Goal: Transaction & Acquisition: Purchase product/service

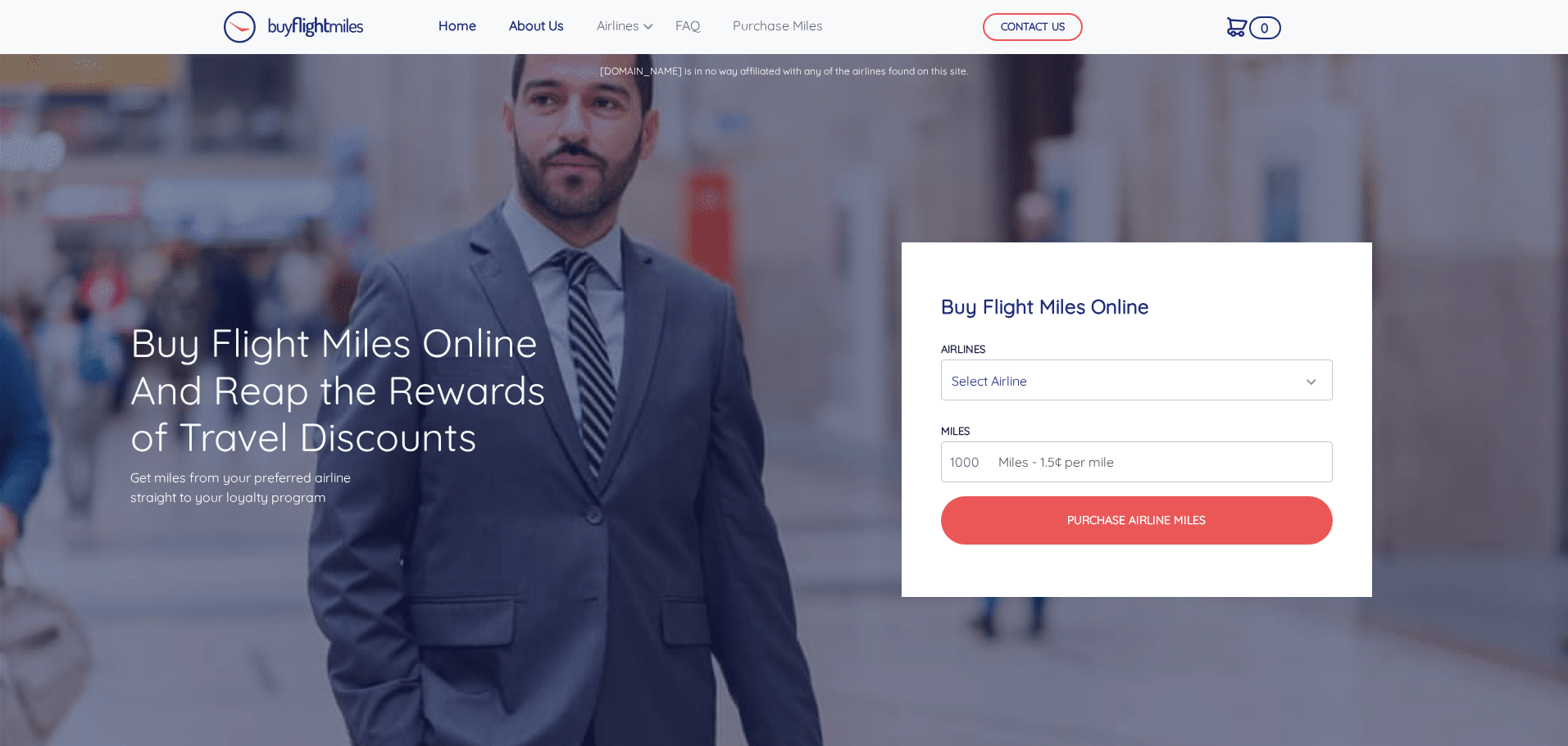
click at [535, 24] on link "About Us" at bounding box center [537, 25] width 68 height 33
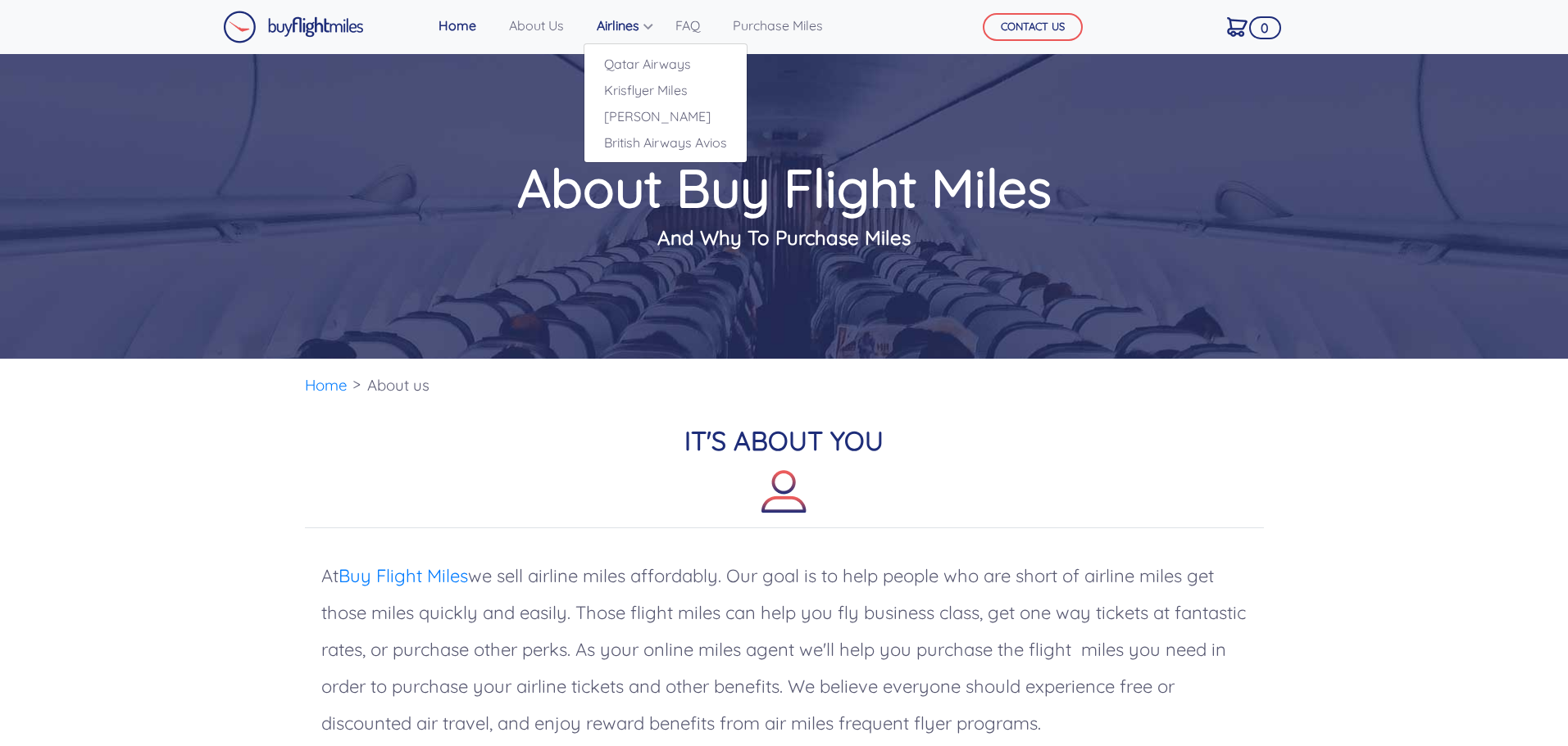
click at [613, 26] on link "Airlines" at bounding box center [620, 25] width 59 height 33
click at [619, 22] on link "Airlines" at bounding box center [620, 25] width 59 height 33
click at [768, 35] on link "Purchase Miles" at bounding box center [778, 25] width 104 height 33
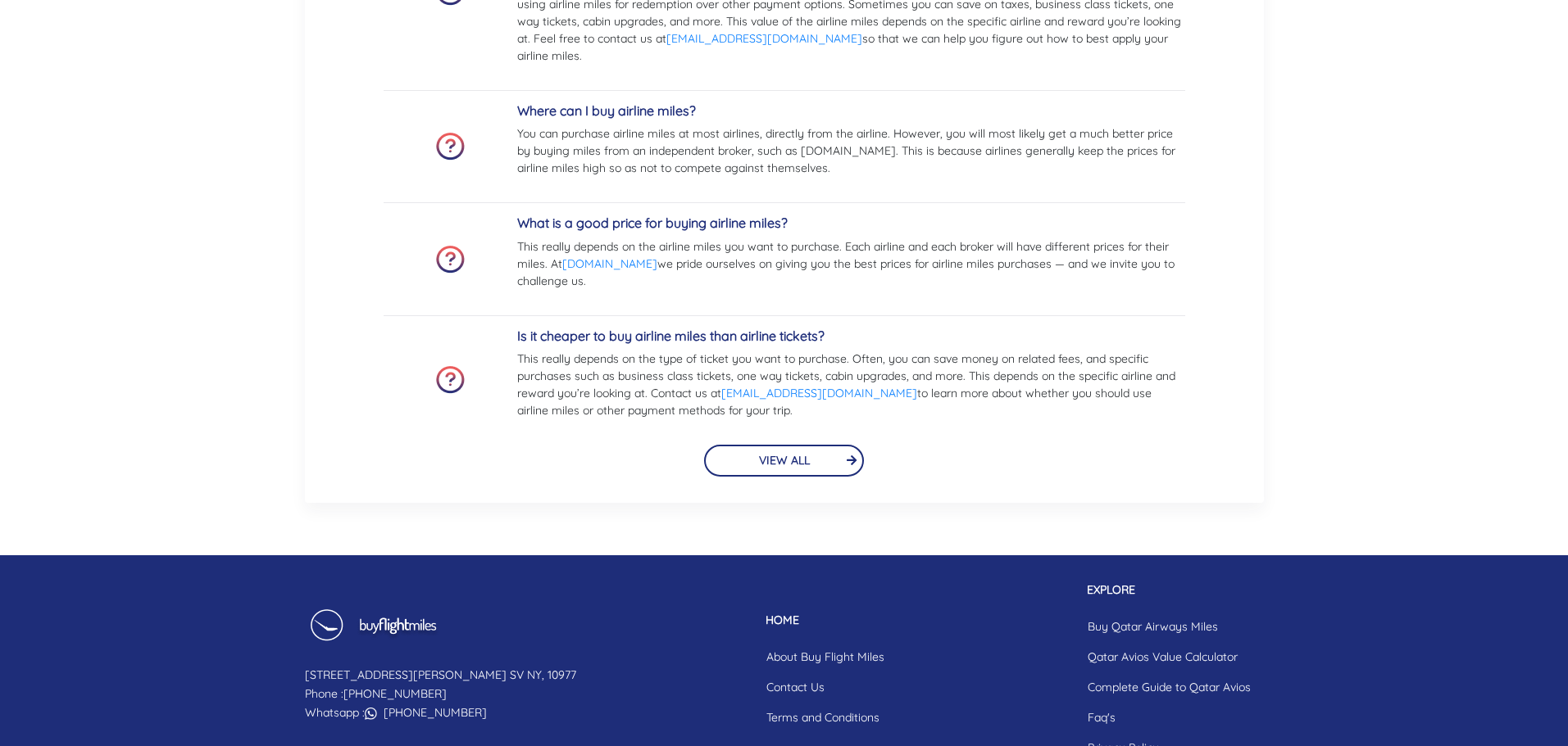
scroll to position [3875, 0]
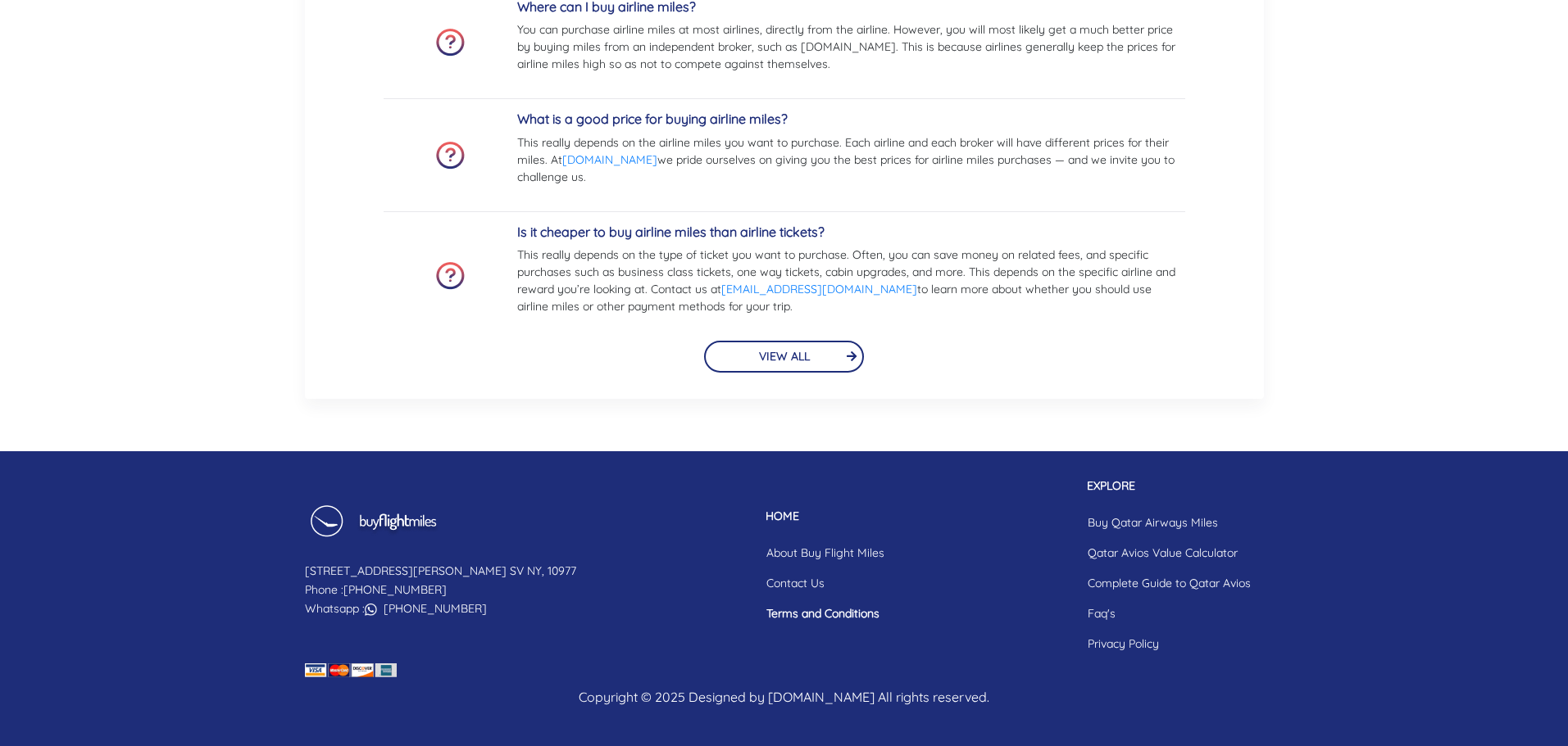
click at [756, 618] on link "Terms and Conditions" at bounding box center [825, 614] width 145 height 30
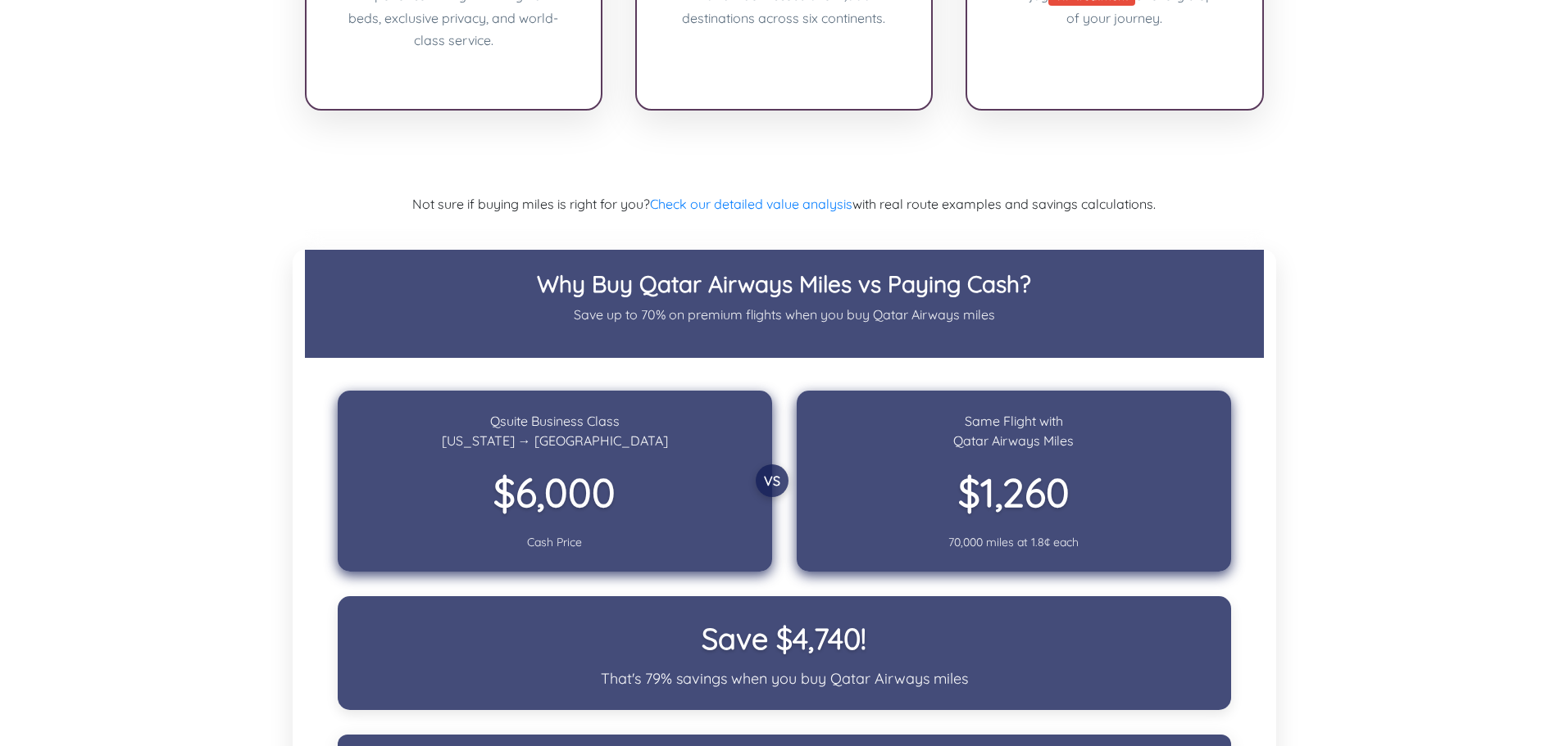
scroll to position [2129, 0]
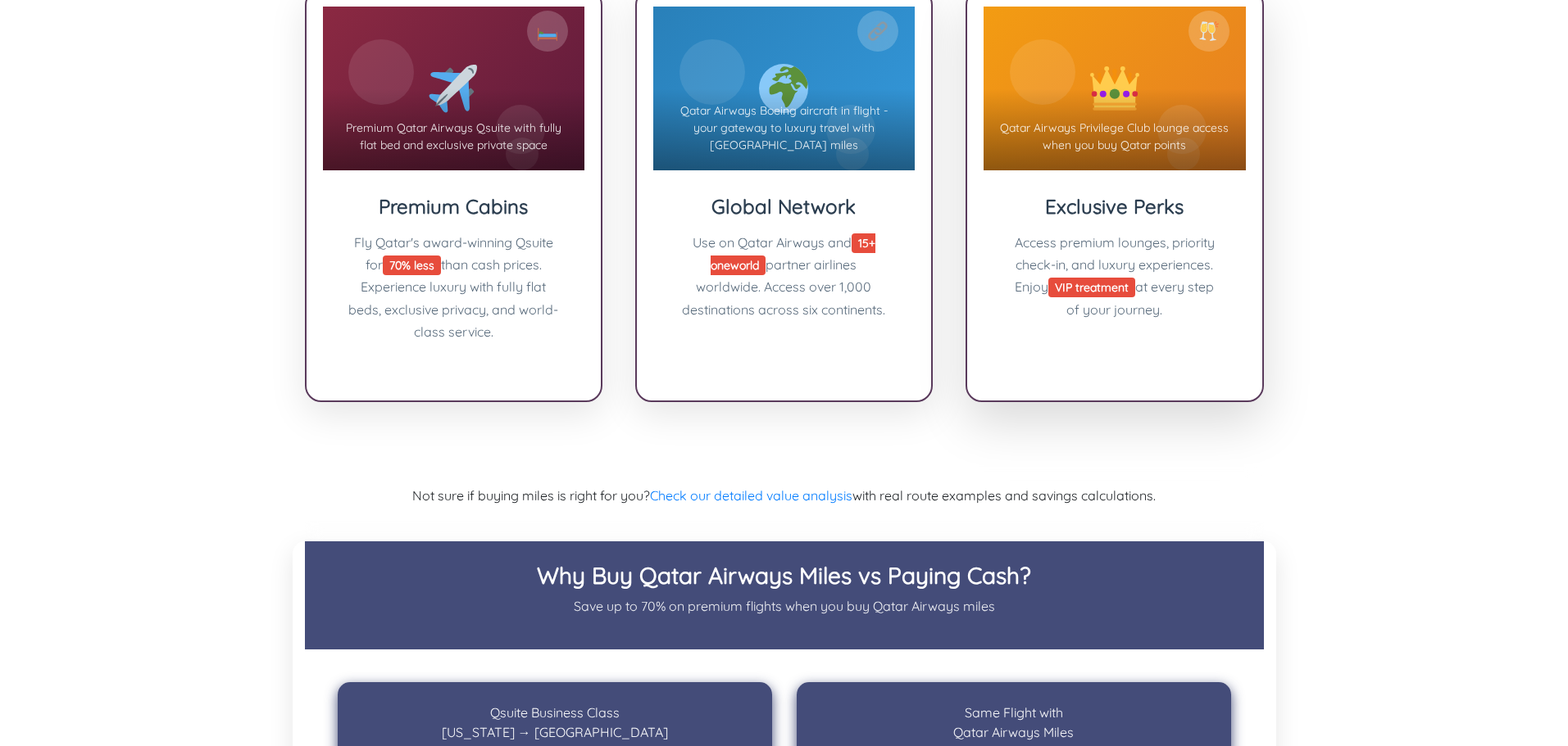
click at [1032, 303] on div "Exclusive Perks Access premium lounges, priority check-in, and luxury experienc…" at bounding box center [1113, 266] width 262 height 192
click at [857, 303] on div "Global Network Use on Qatar Airways and 15+ oneworld partner airlines worldwide…" at bounding box center [783, 266] width 262 height 192
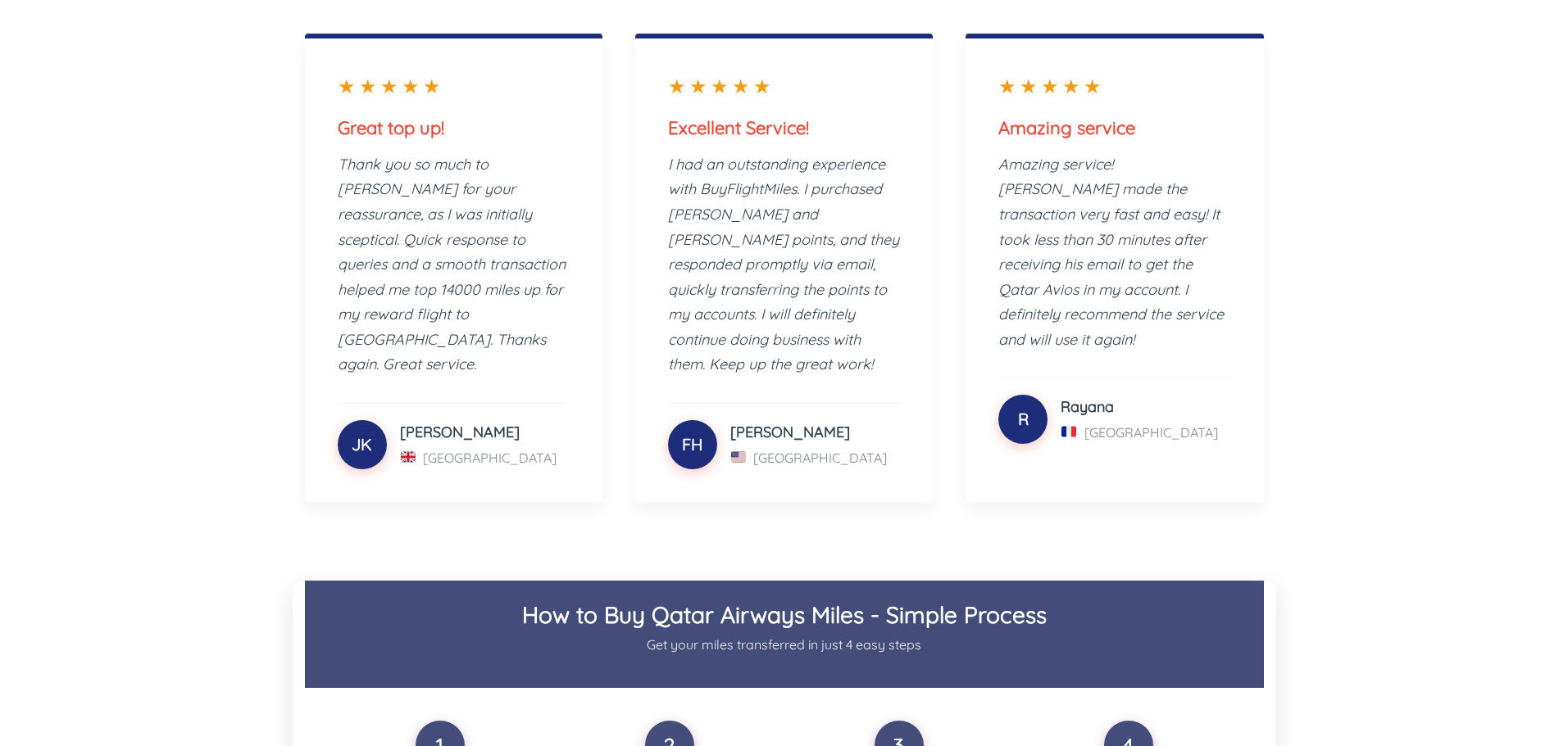
scroll to position [0, 0]
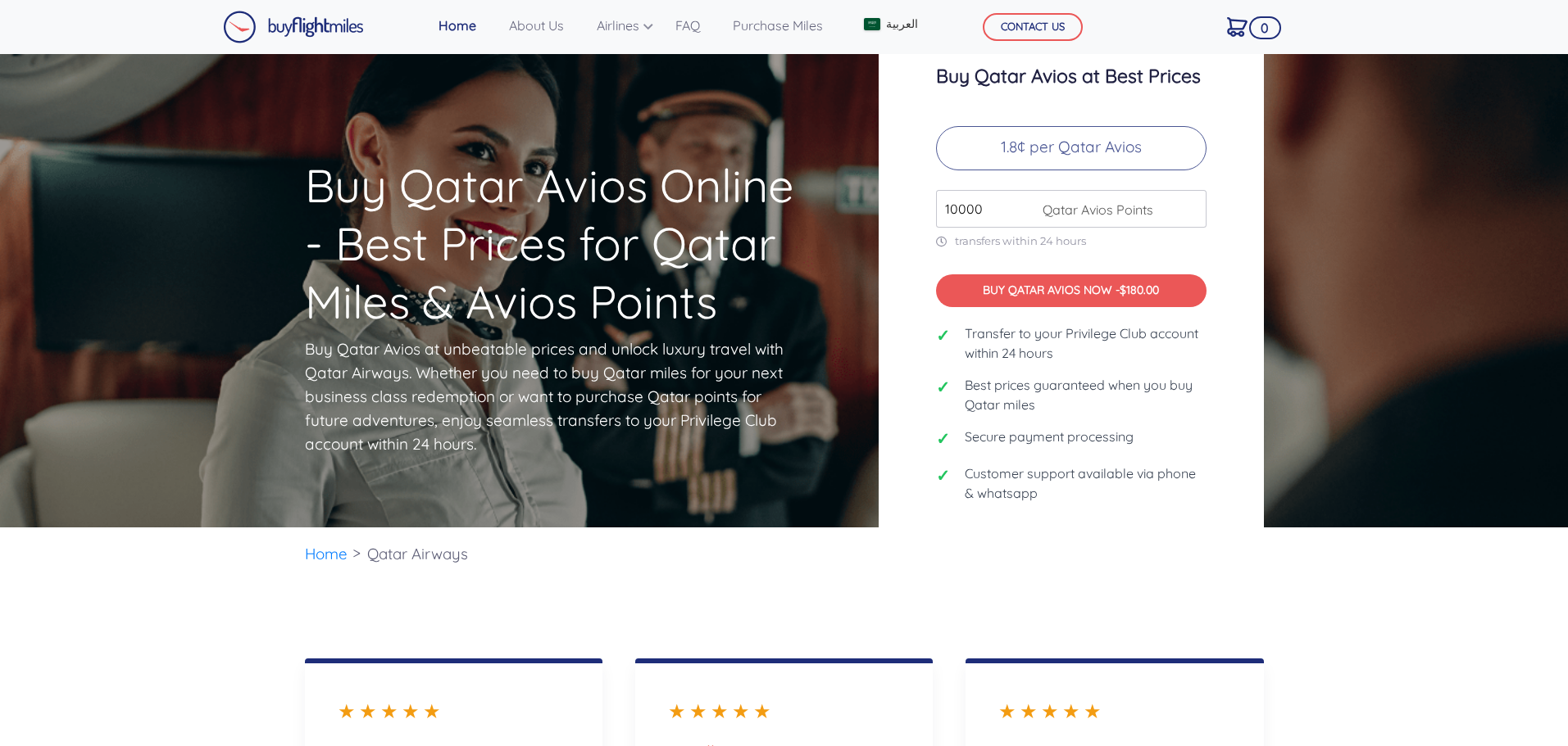
click at [1247, 37] on img at bounding box center [1237, 27] width 21 height 20
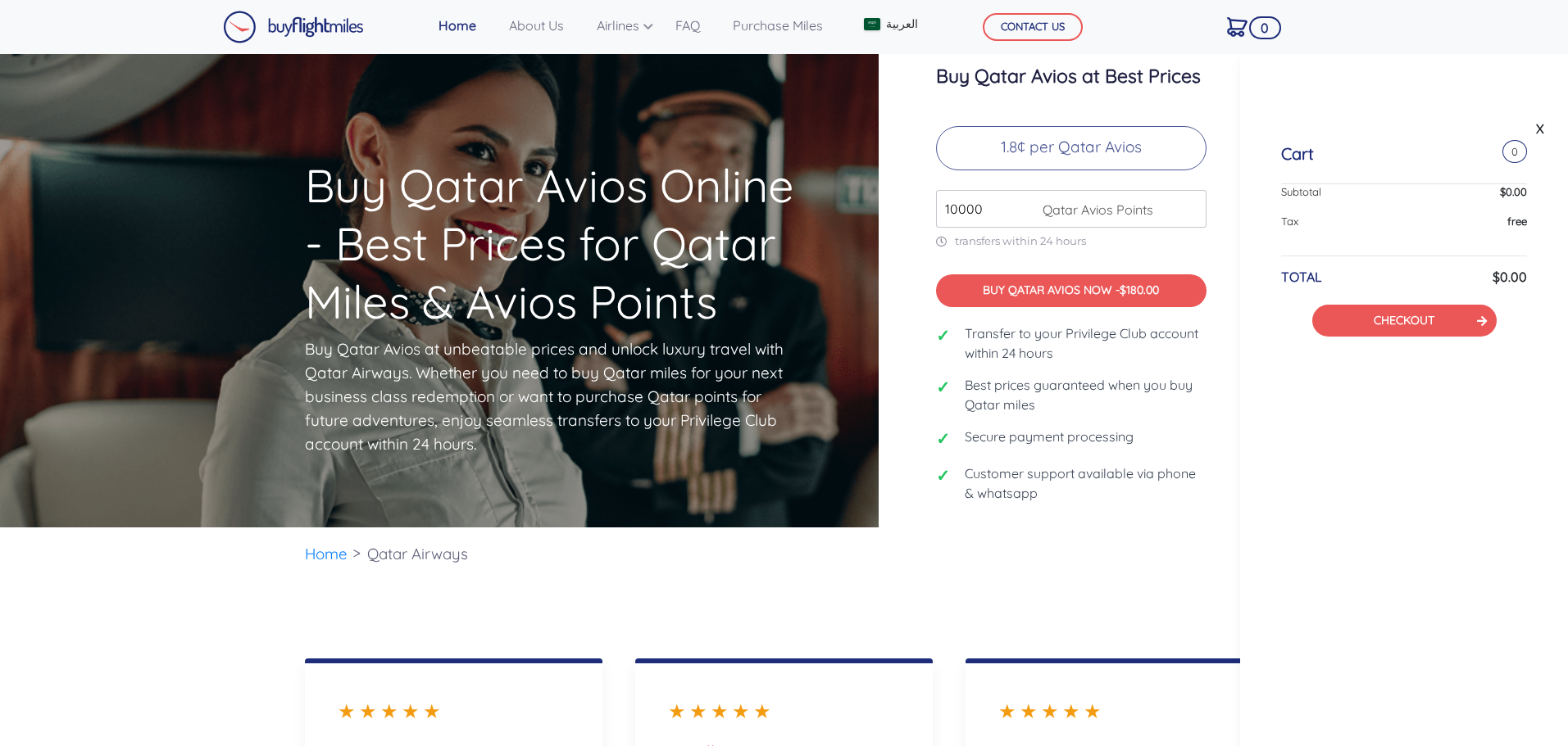
click at [268, 15] on img at bounding box center [294, 27] width 141 height 33
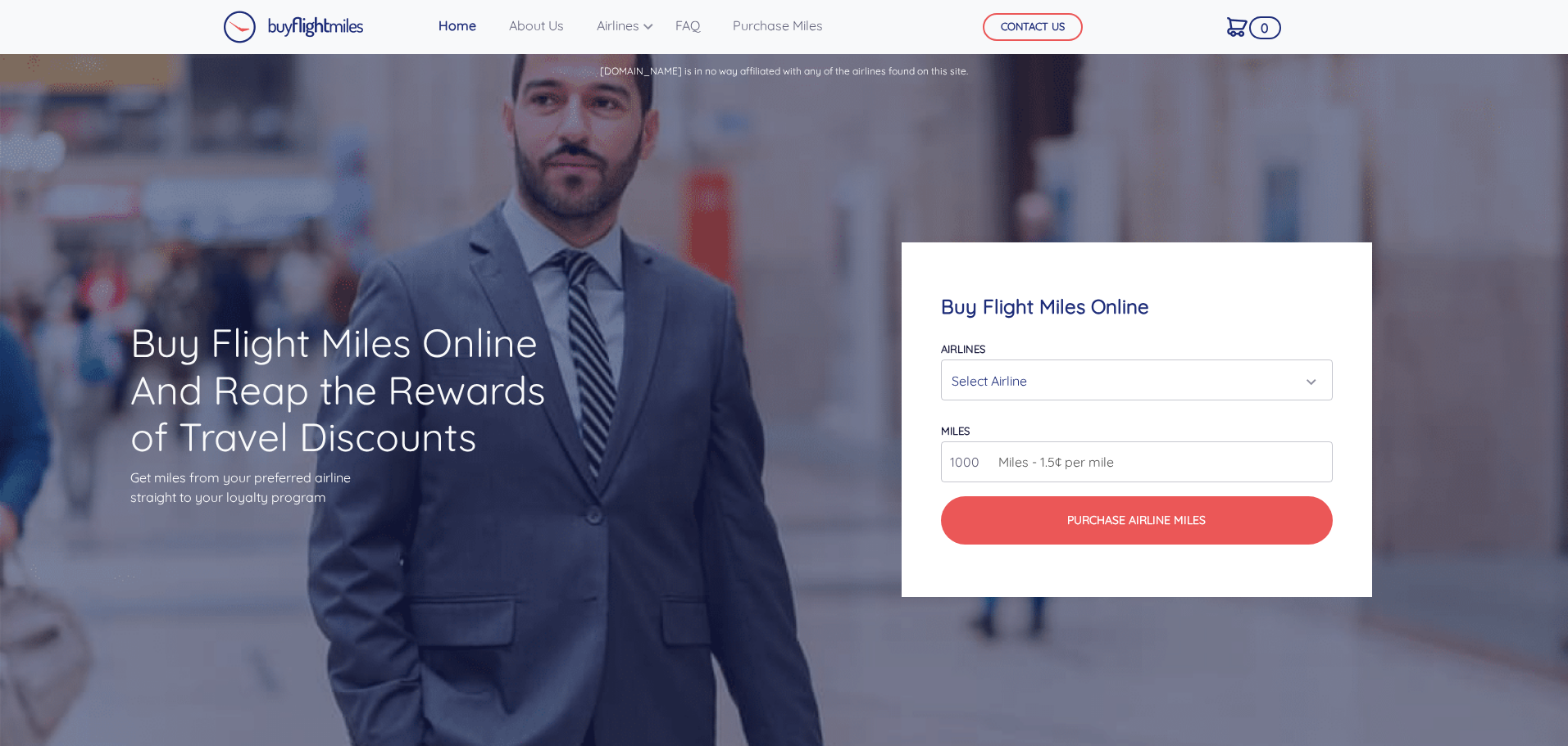
click at [311, 33] on img at bounding box center [294, 27] width 141 height 33
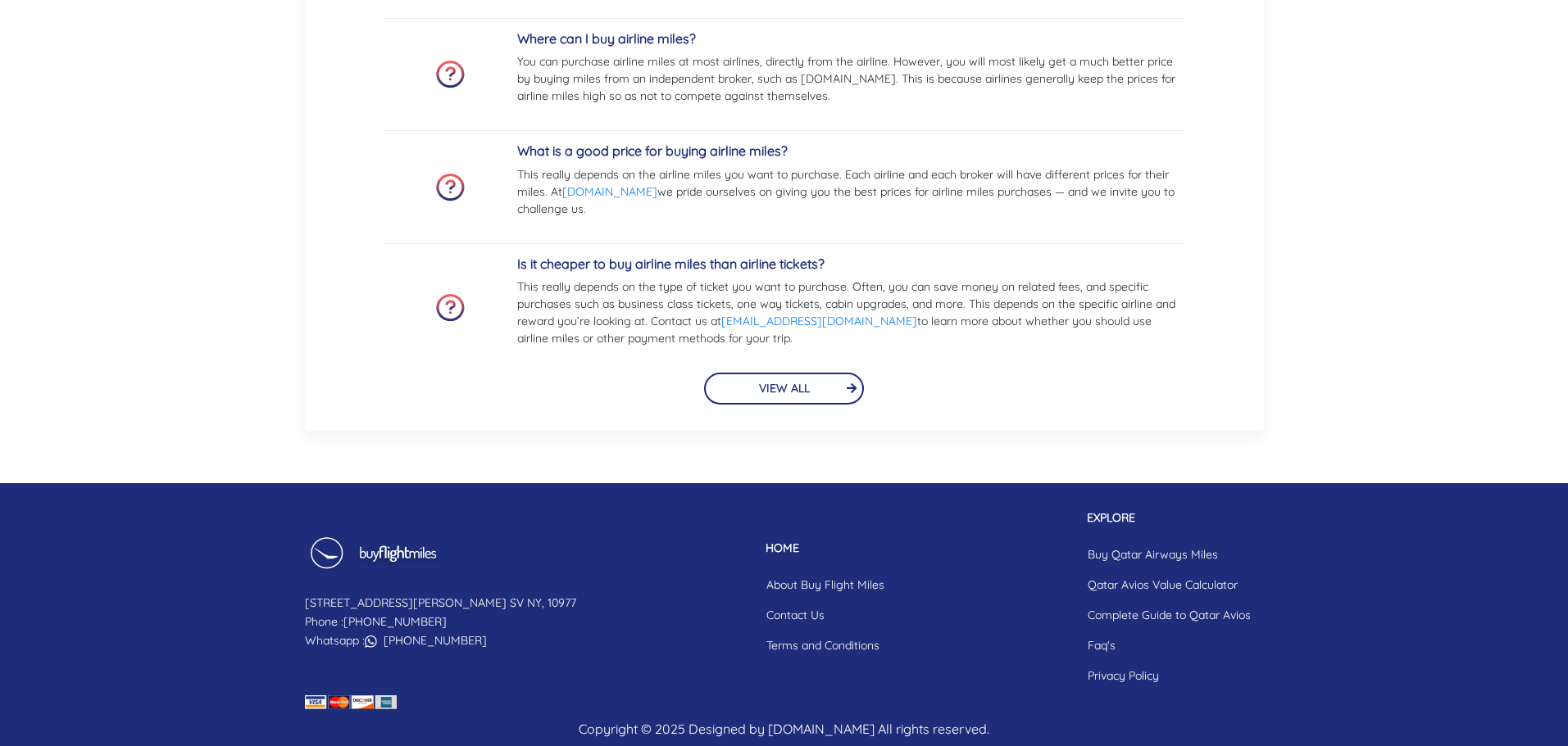
scroll to position [3875, 0]
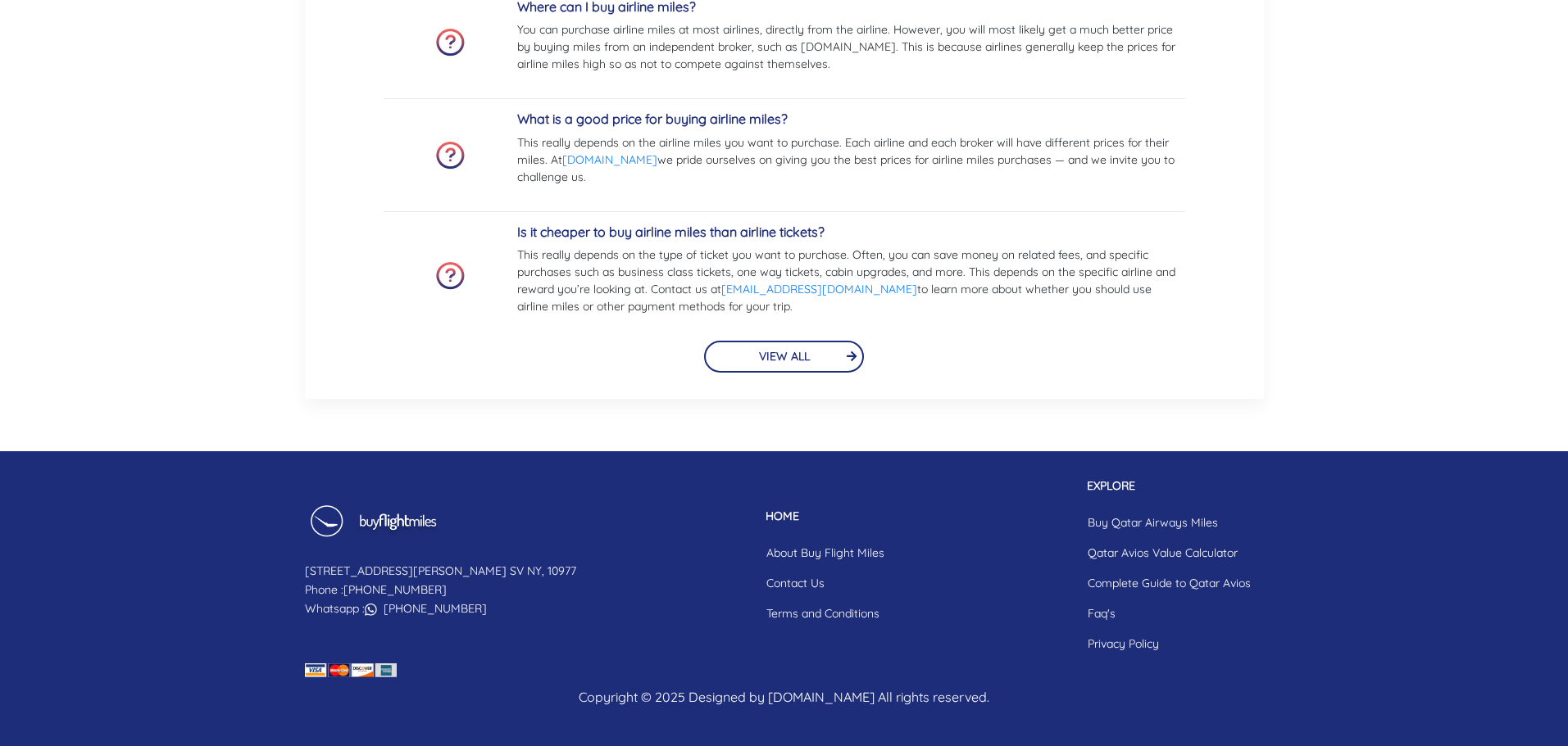
click at [343, 669] on img at bounding box center [350, 670] width 92 height 14
click at [229, 657] on footer "147 Clinton Ln. SV NY, 10977 Phone : 855-345-3500 Whatsapp : +19087181082 HOME …" at bounding box center [784, 599] width 1568 height 294
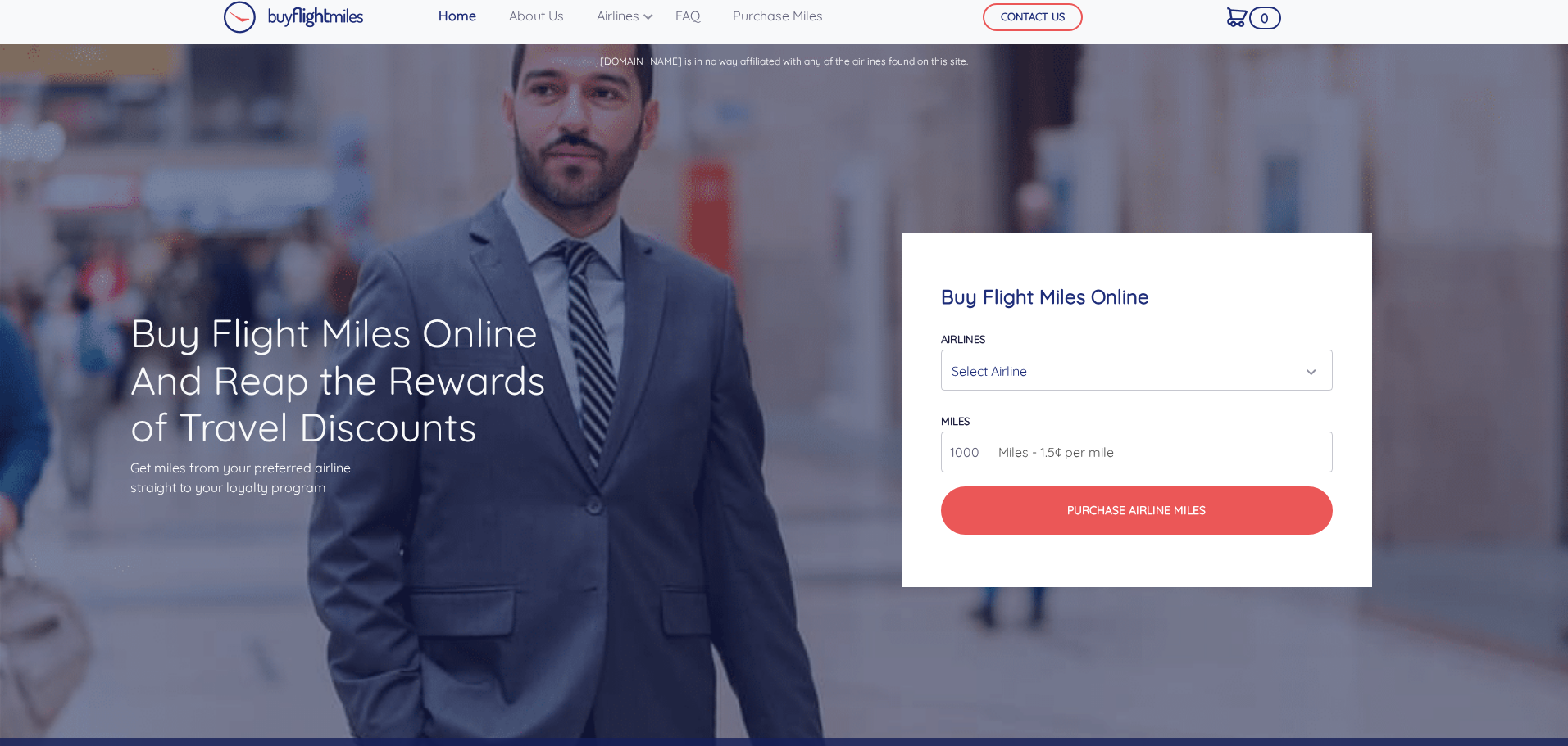
scroll to position [0, 0]
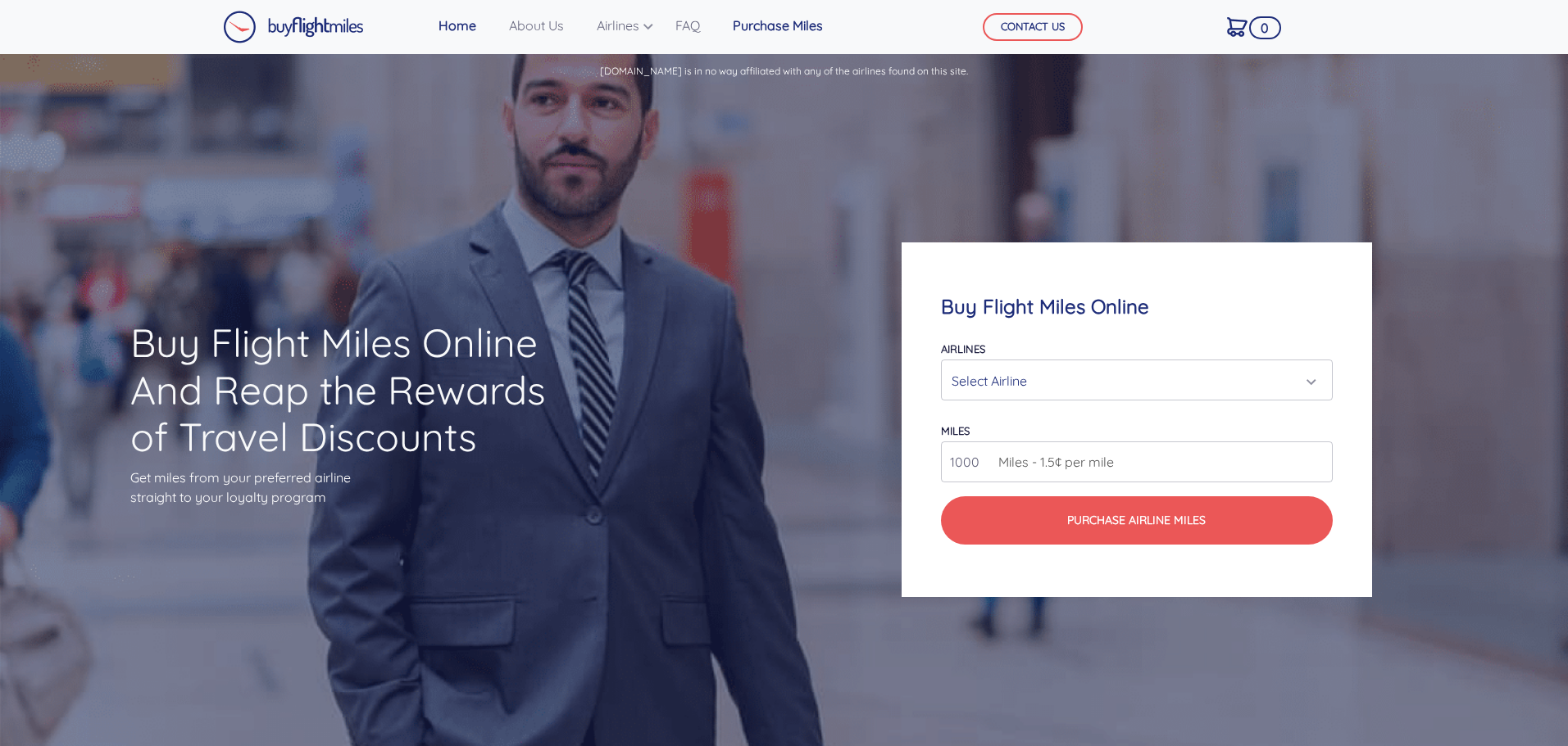
click at [755, 27] on link "Purchase Miles" at bounding box center [778, 25] width 104 height 33
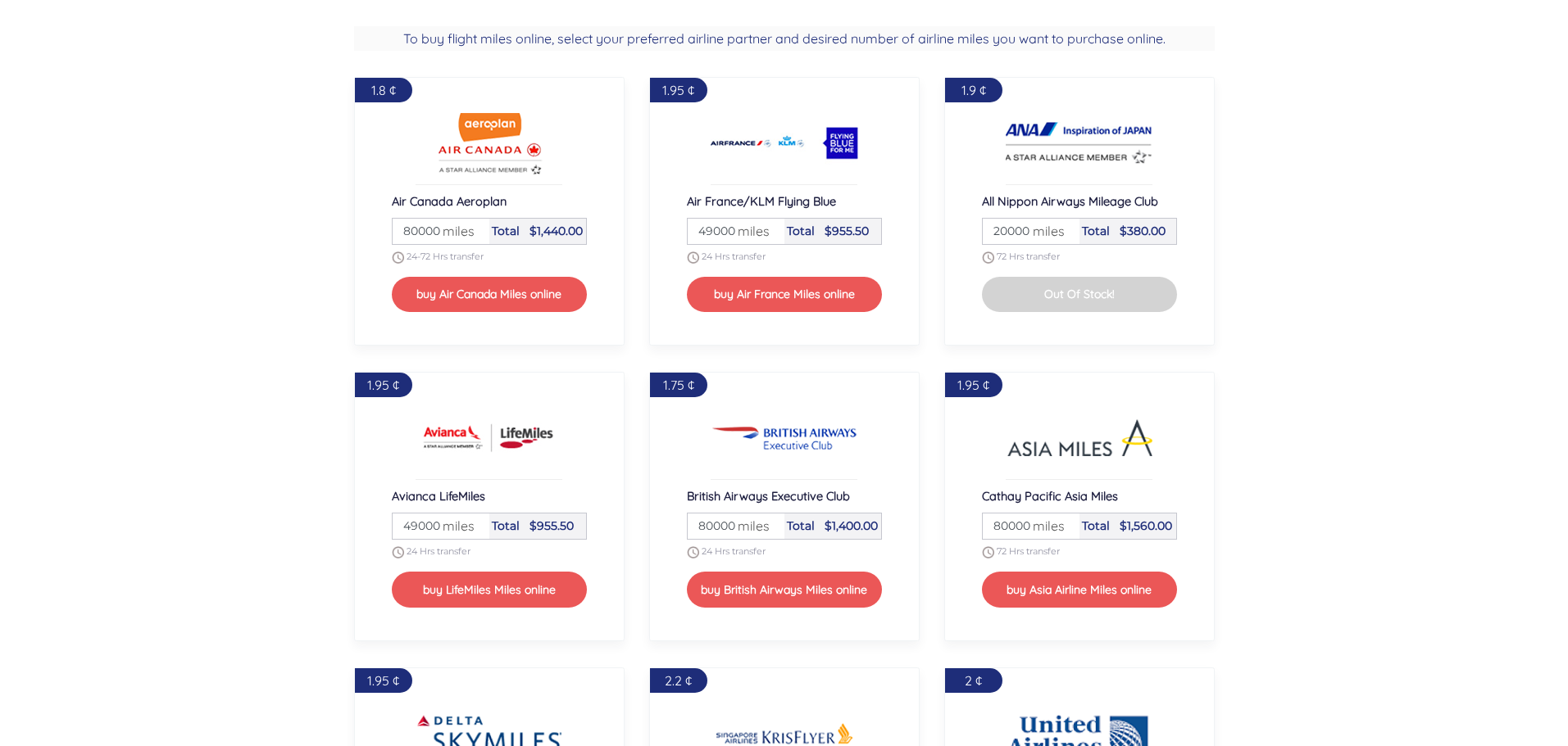
drag, startPoint x: 528, startPoint y: 54, endPoint x: 543, endPoint y: 29, distance: 29.2
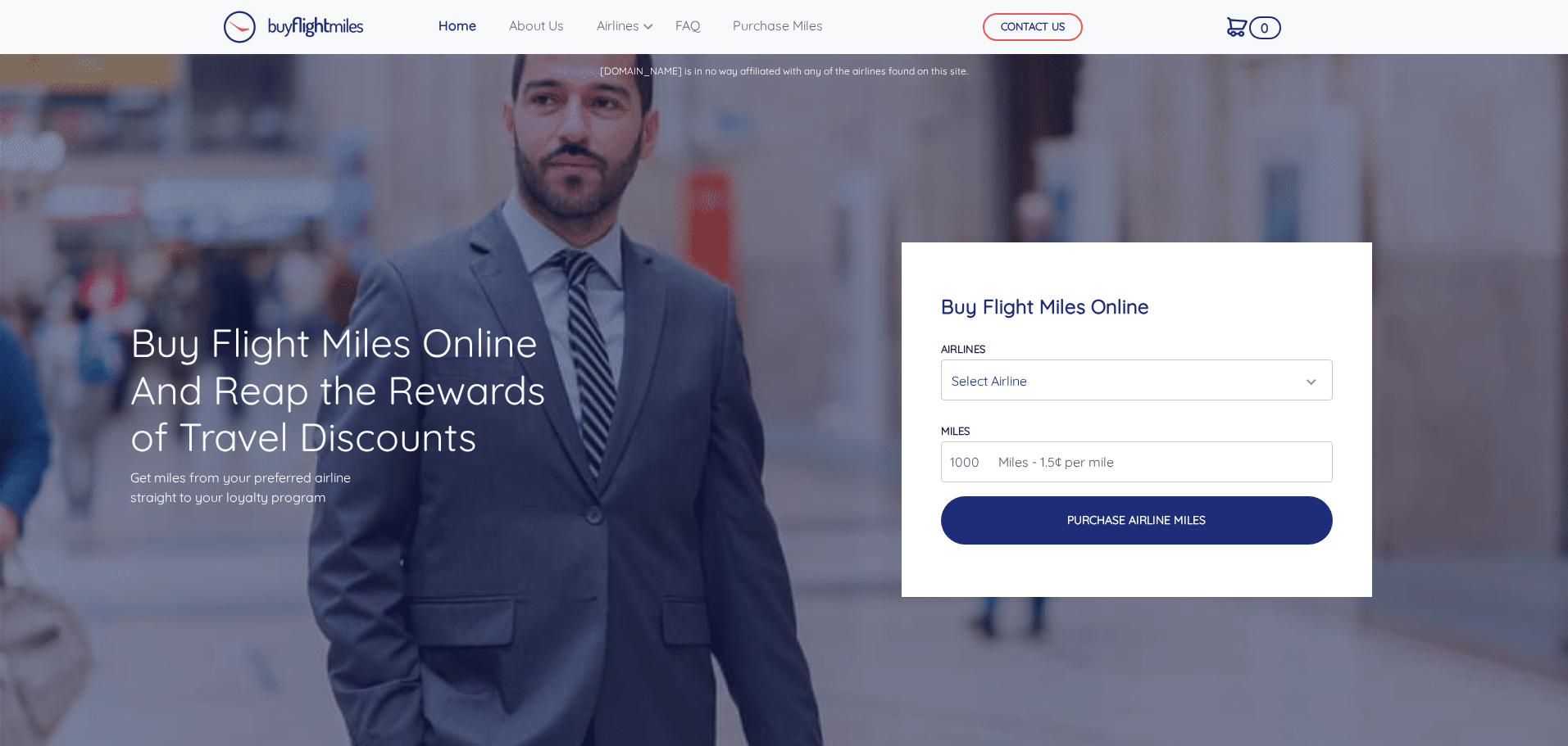
click at [1067, 530] on button "Purchase Airline Miles" at bounding box center [1137, 520] width 391 height 48
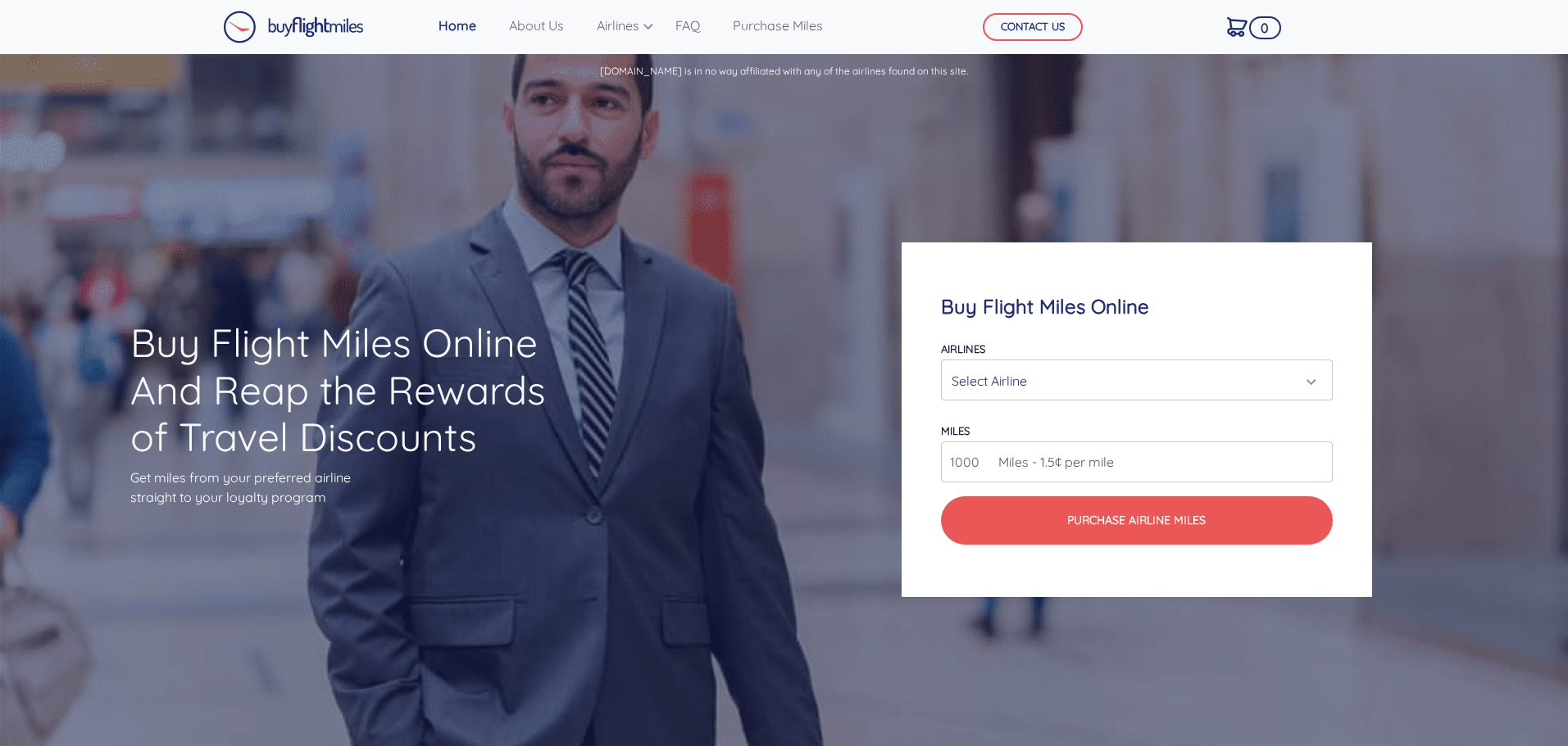
click at [288, 35] on img at bounding box center [294, 27] width 141 height 33
click at [281, 26] on img at bounding box center [294, 27] width 141 height 33
click at [296, 18] on img at bounding box center [294, 27] width 141 height 33
click at [519, 22] on link "About Us" at bounding box center [537, 25] width 68 height 33
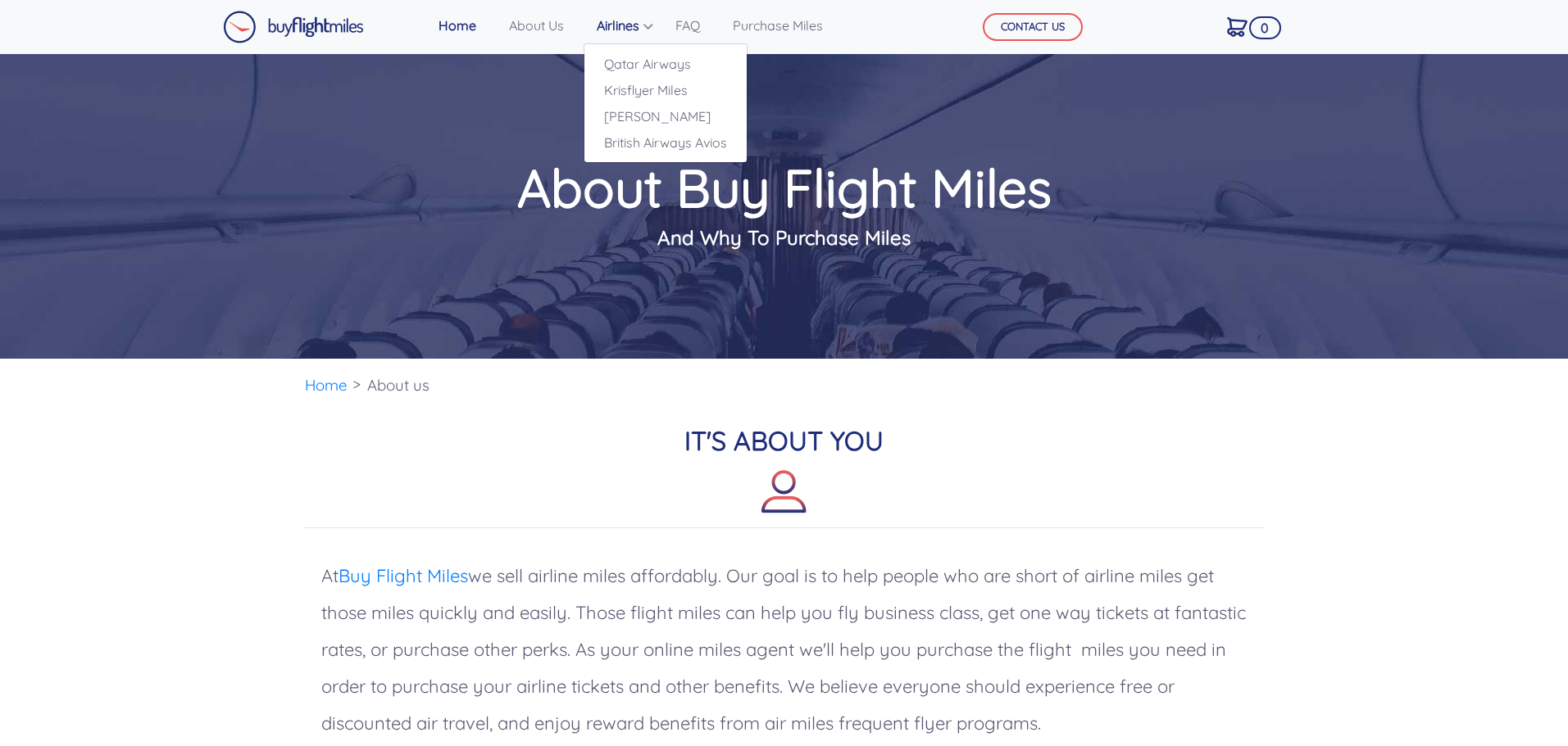
click at [606, 24] on link "Airlines" at bounding box center [620, 25] width 59 height 33
click at [677, 27] on link "FAQ" at bounding box center [688, 25] width 38 height 33
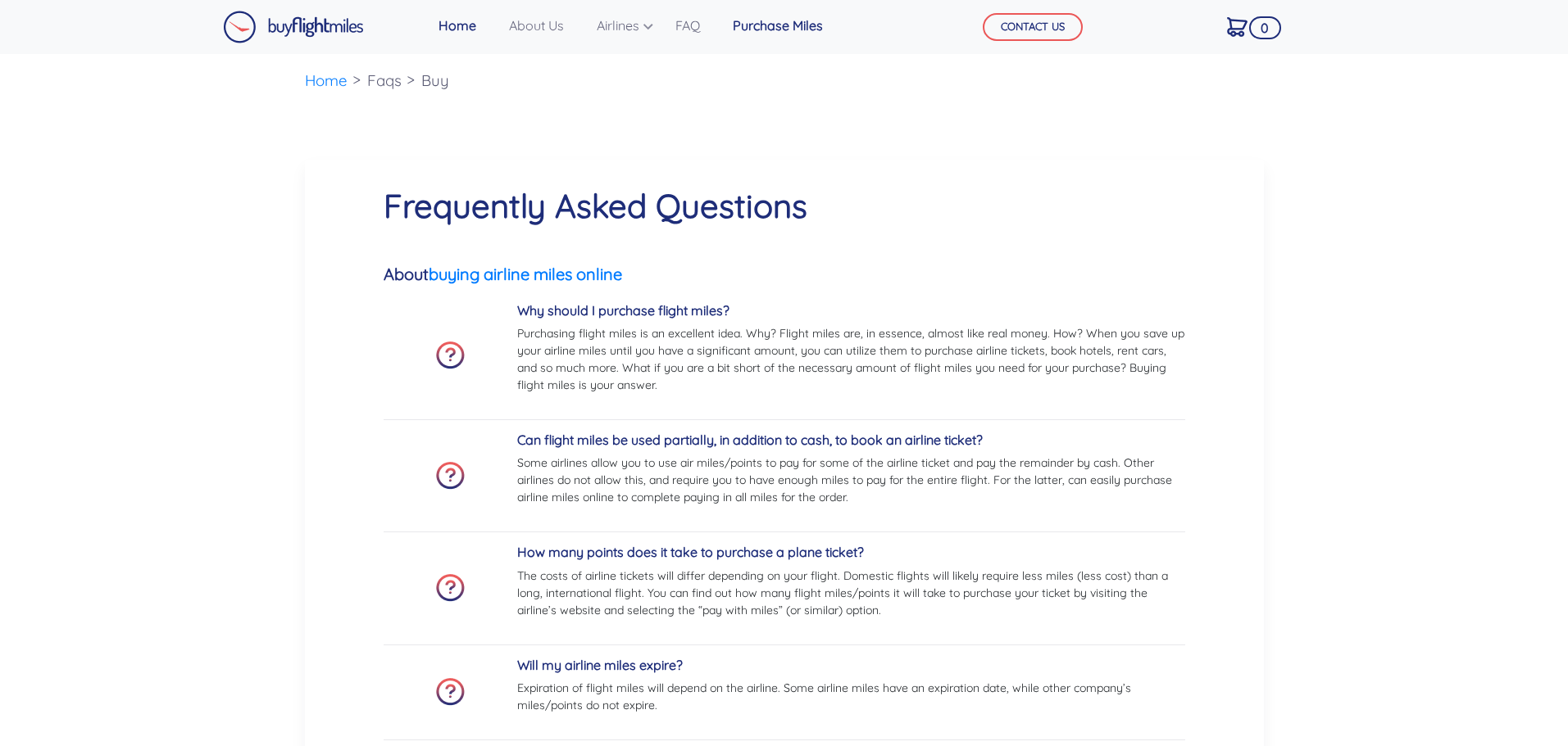
click at [763, 22] on link "Purchase Miles" at bounding box center [778, 25] width 104 height 33
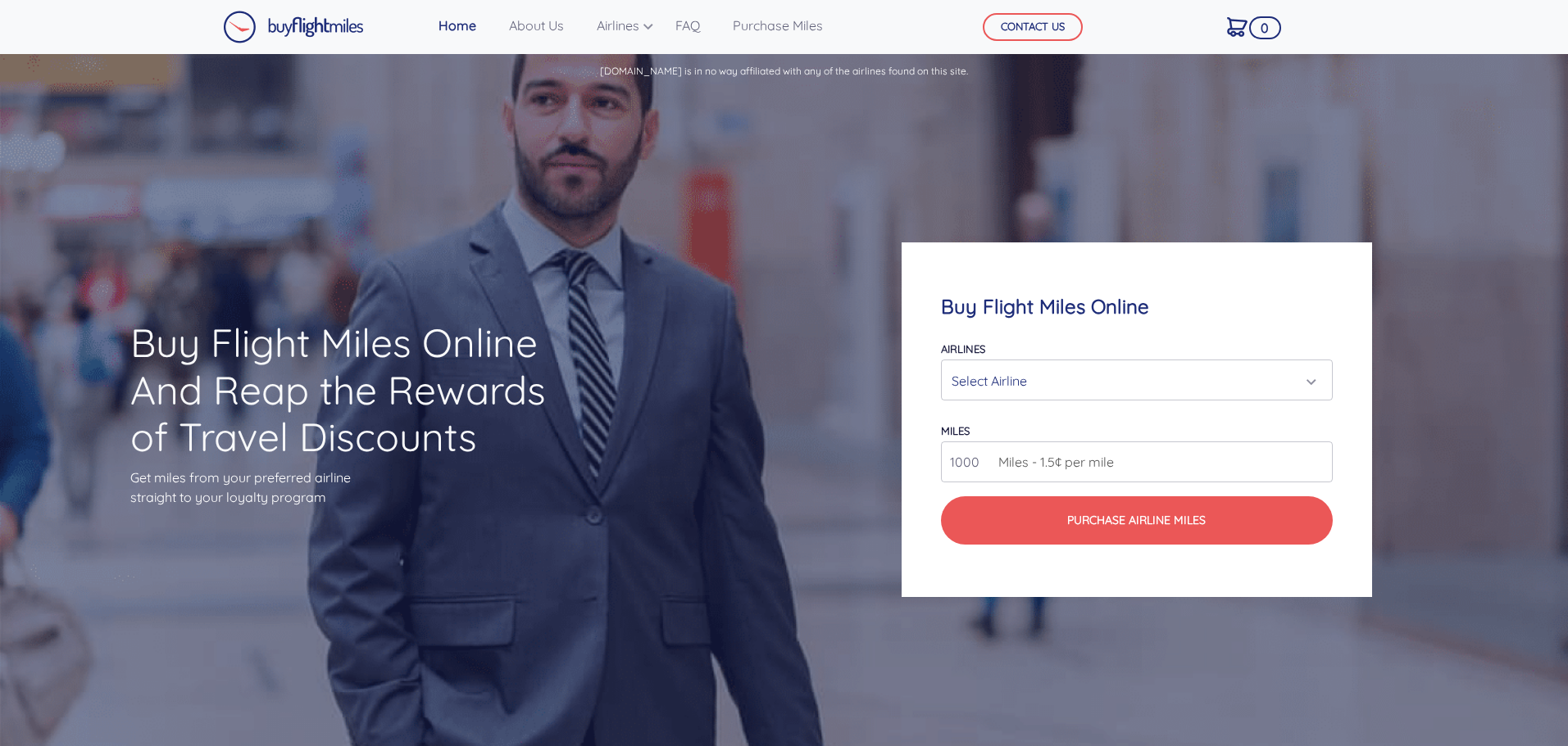
click at [313, 28] on img at bounding box center [294, 27] width 141 height 33
click at [1250, 25] on span "0" at bounding box center [1265, 28] width 32 height 23
click at [248, 32] on img at bounding box center [294, 27] width 141 height 33
